Goal: Task Accomplishment & Management: Complete application form

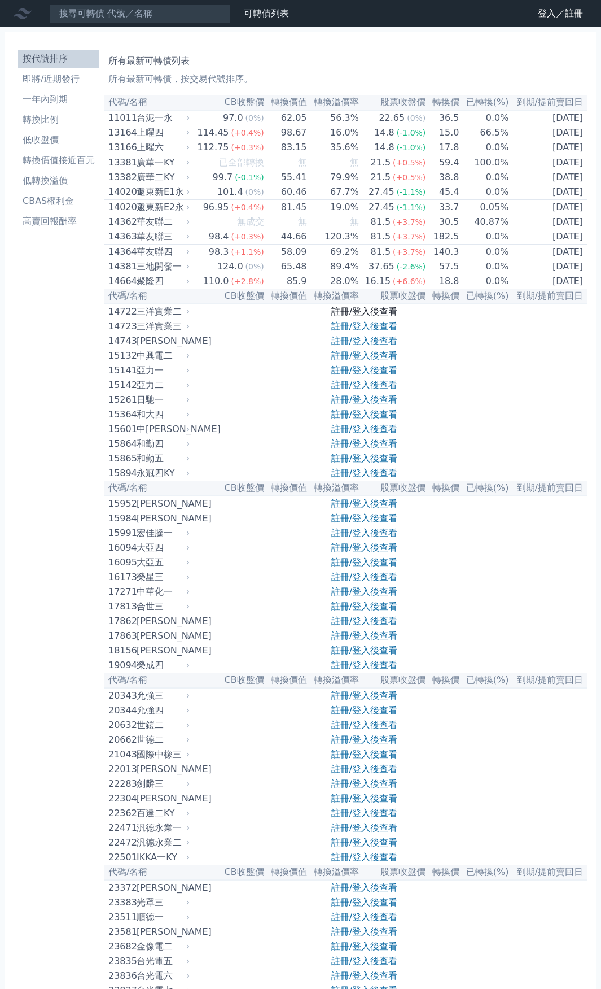
click at [378, 317] on link "註冊/登入後查看" at bounding box center [364, 311] width 66 height 11
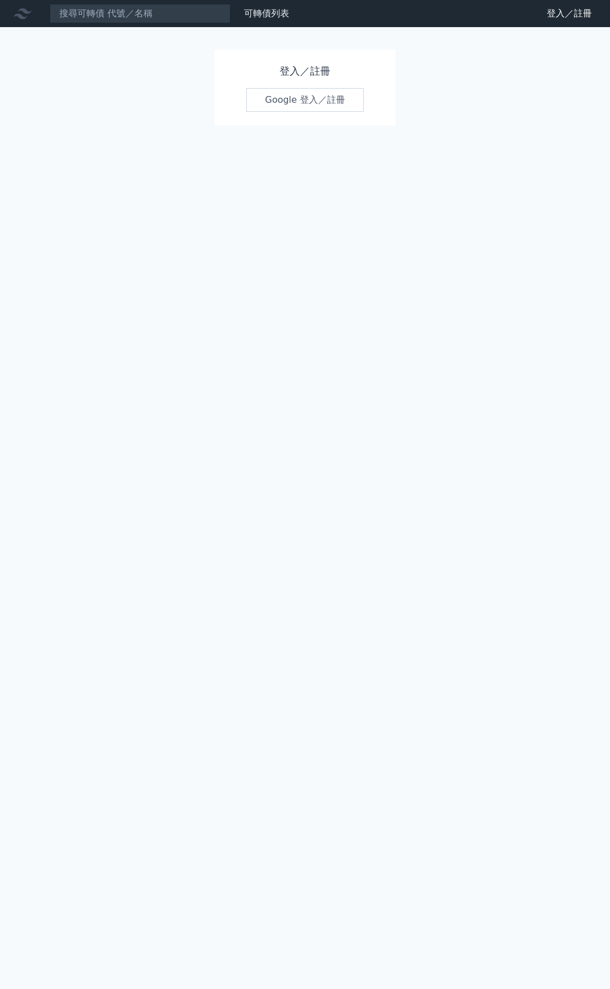
drag, startPoint x: 321, startPoint y: 102, endPoint x: 342, endPoint y: 150, distance: 52.3
click at [321, 102] on link "Google 登入／註冊" at bounding box center [304, 100] width 117 height 24
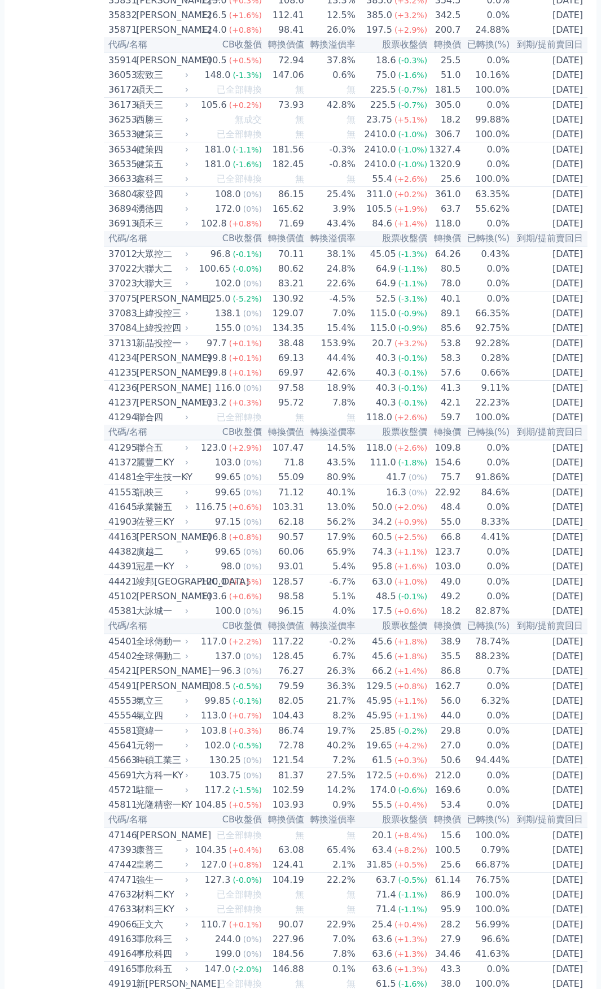
scroll to position [2597, 0]
